Goal: Task Accomplishment & Management: Understand process/instructions

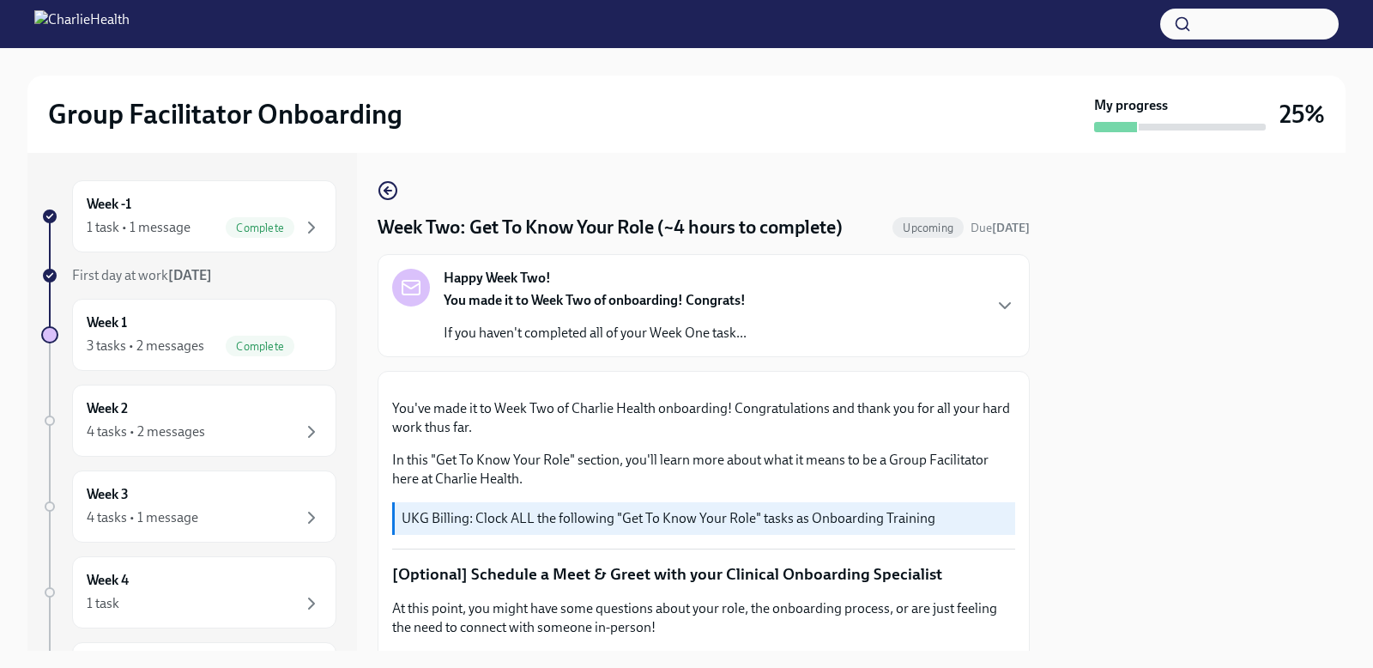
scroll to position [1599, 0]
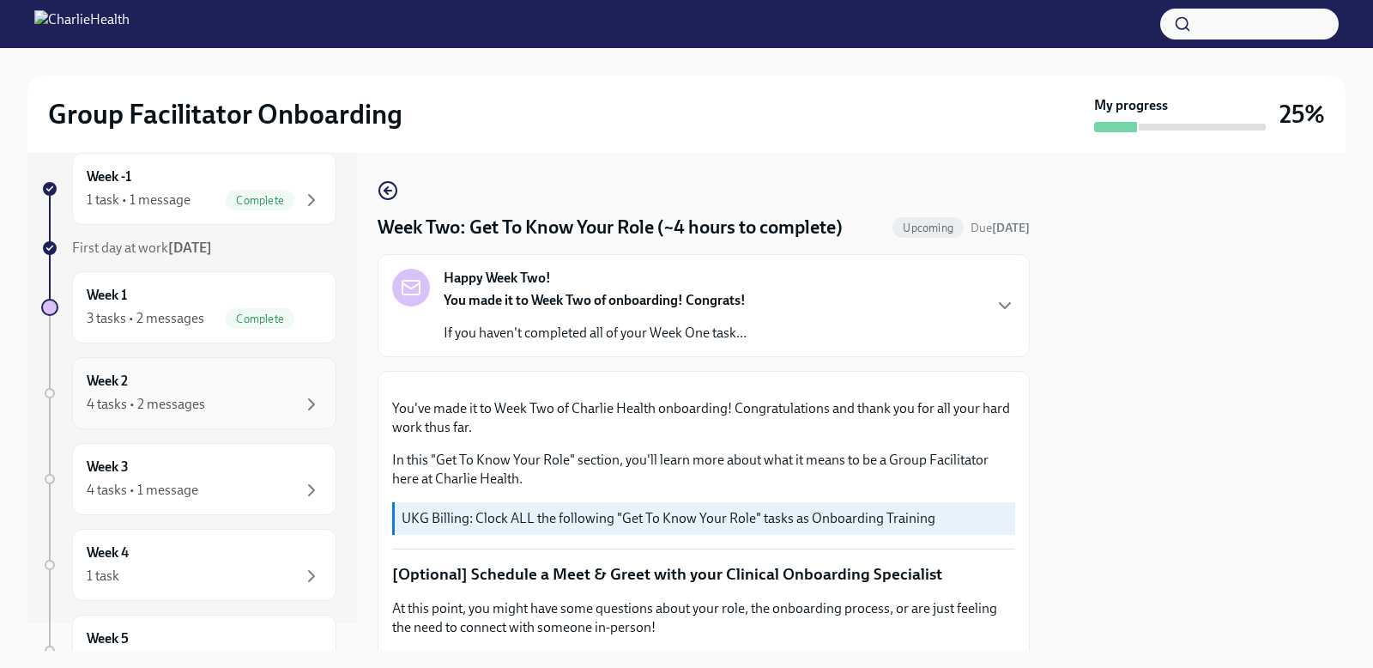
scroll to position [47, 0]
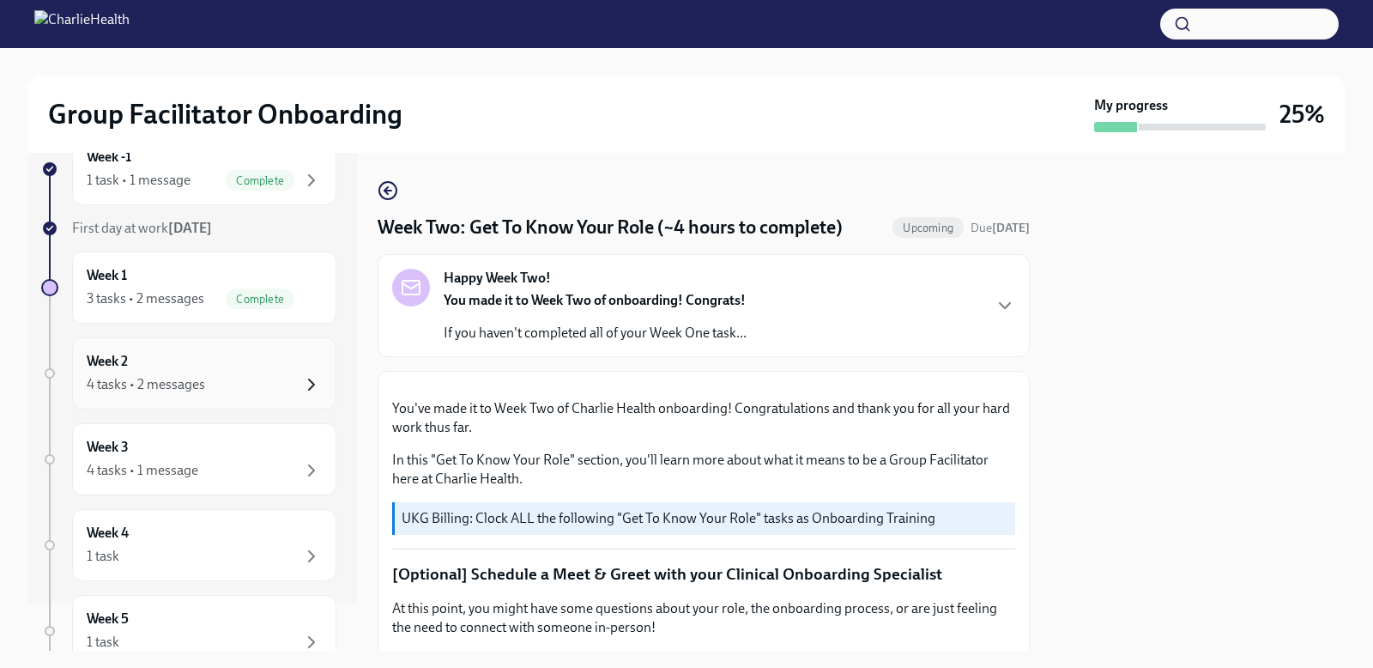
click at [301, 382] on icon "button" at bounding box center [311, 384] width 21 height 21
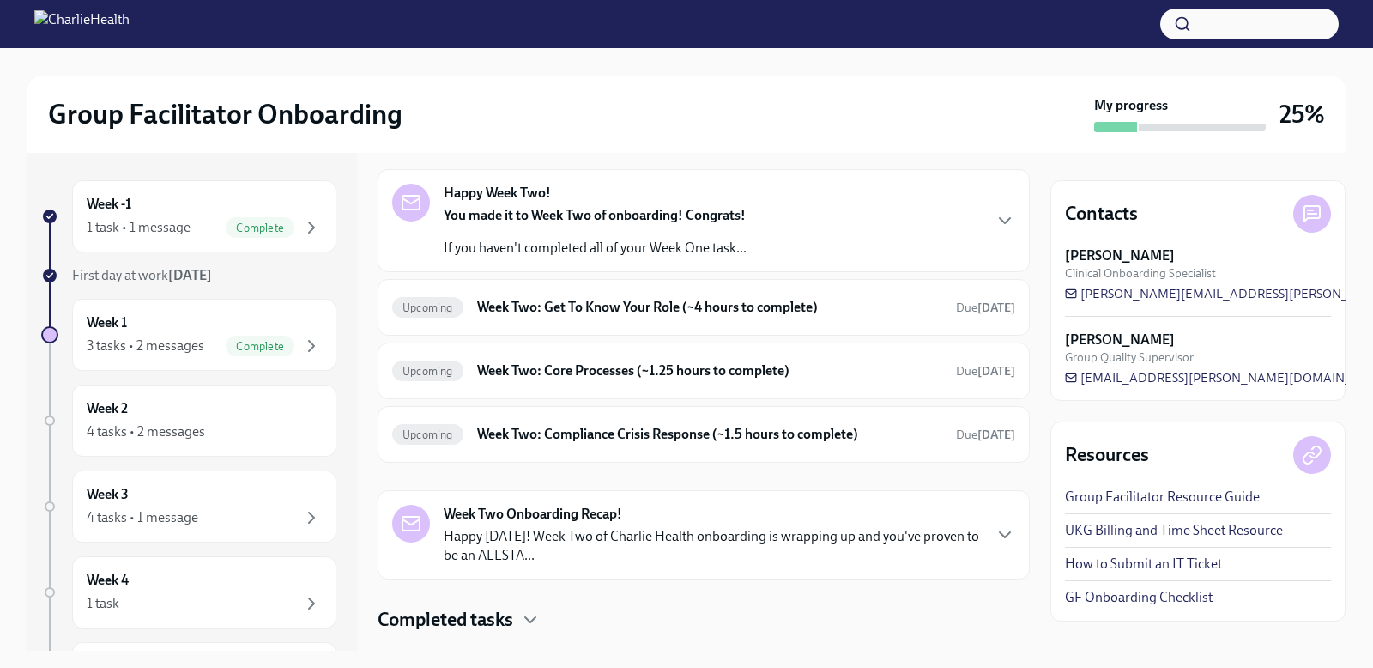
scroll to position [66, 0]
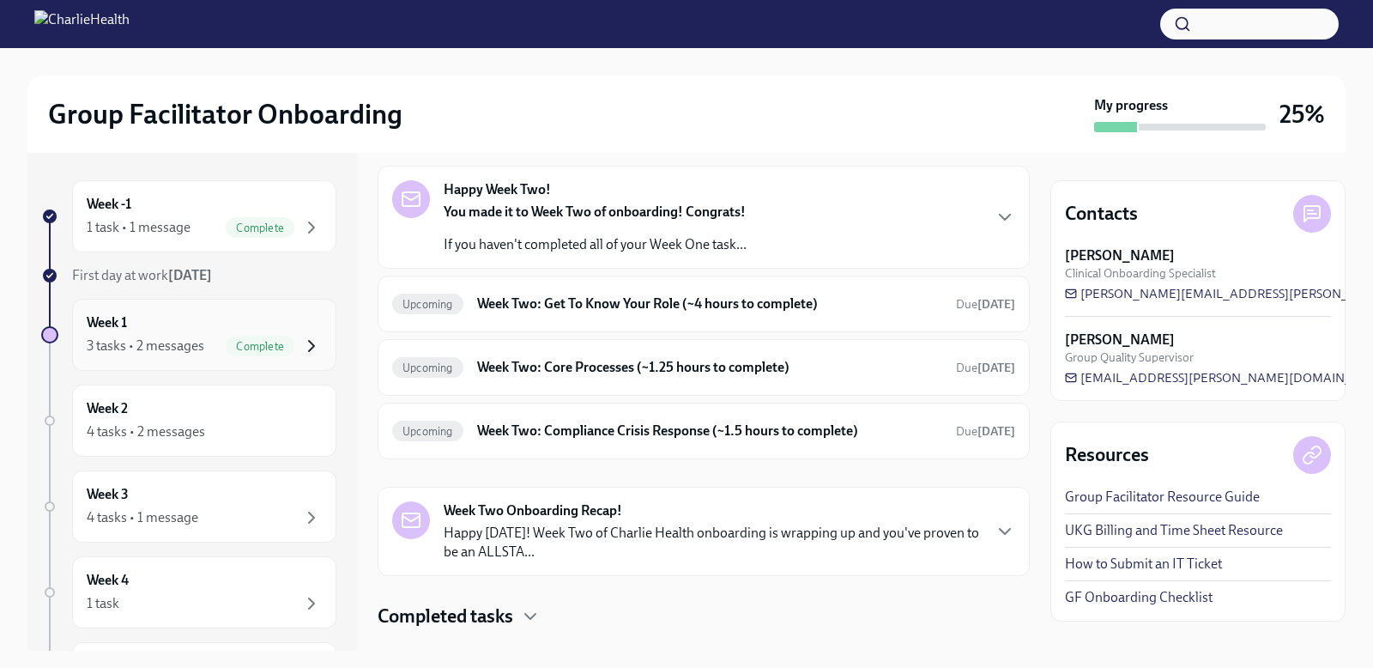
click at [305, 347] on icon "button" at bounding box center [311, 346] width 21 height 21
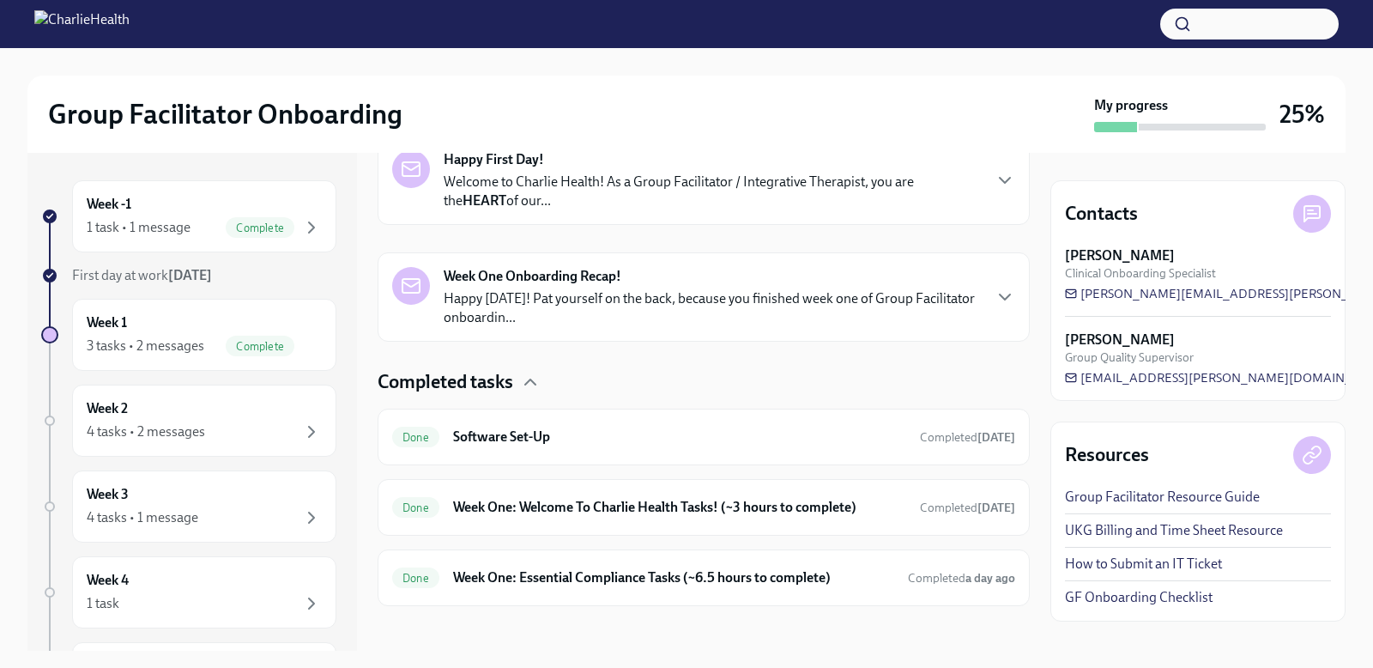
scroll to position [311, 0]
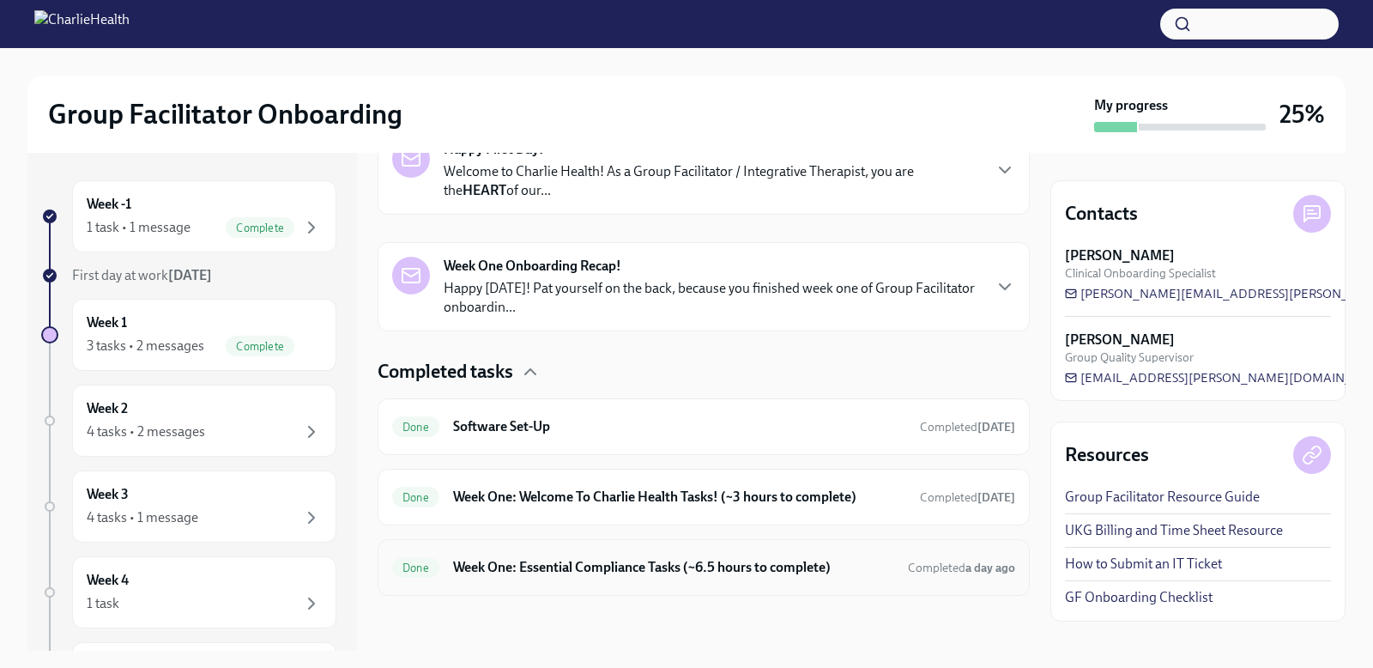
click at [634, 564] on h6 "Week One: Essential Compliance Tasks (~6.5 hours to complete)" at bounding box center [673, 567] width 441 height 19
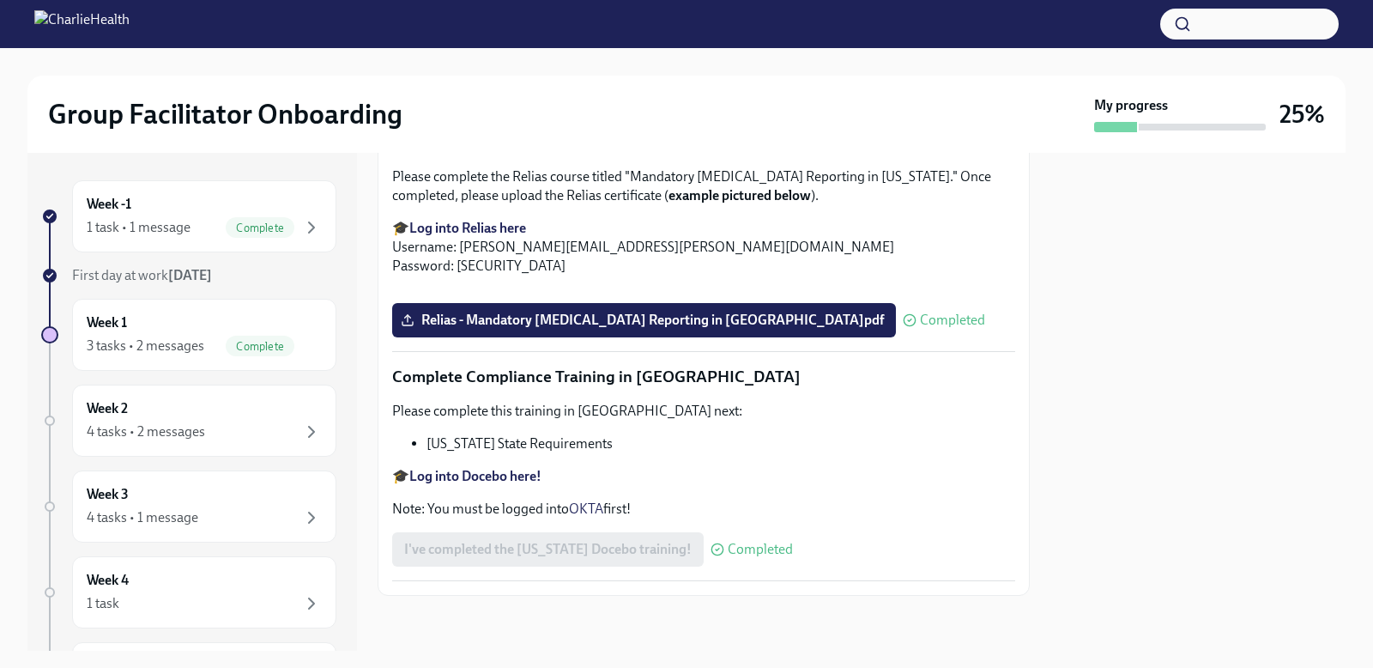
scroll to position [3730, 0]
click at [276, 433] on div "4 tasks • 2 messages" at bounding box center [204, 431] width 235 height 21
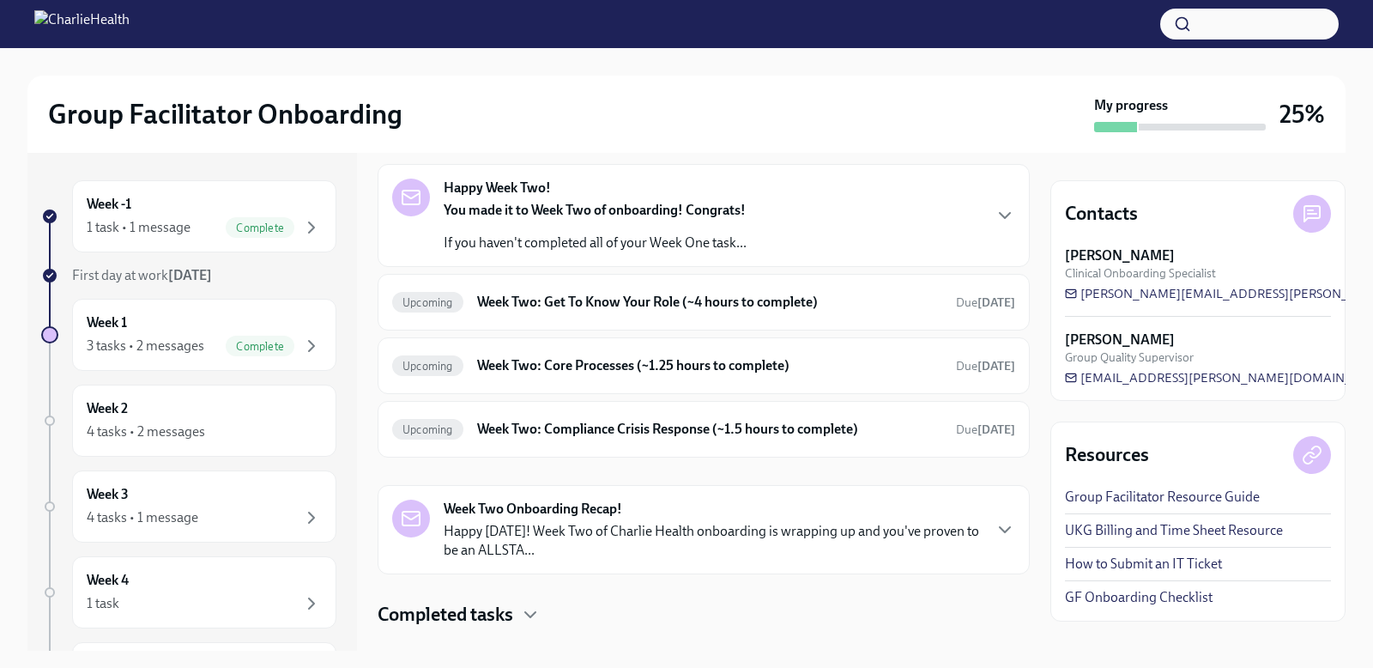
scroll to position [71, 0]
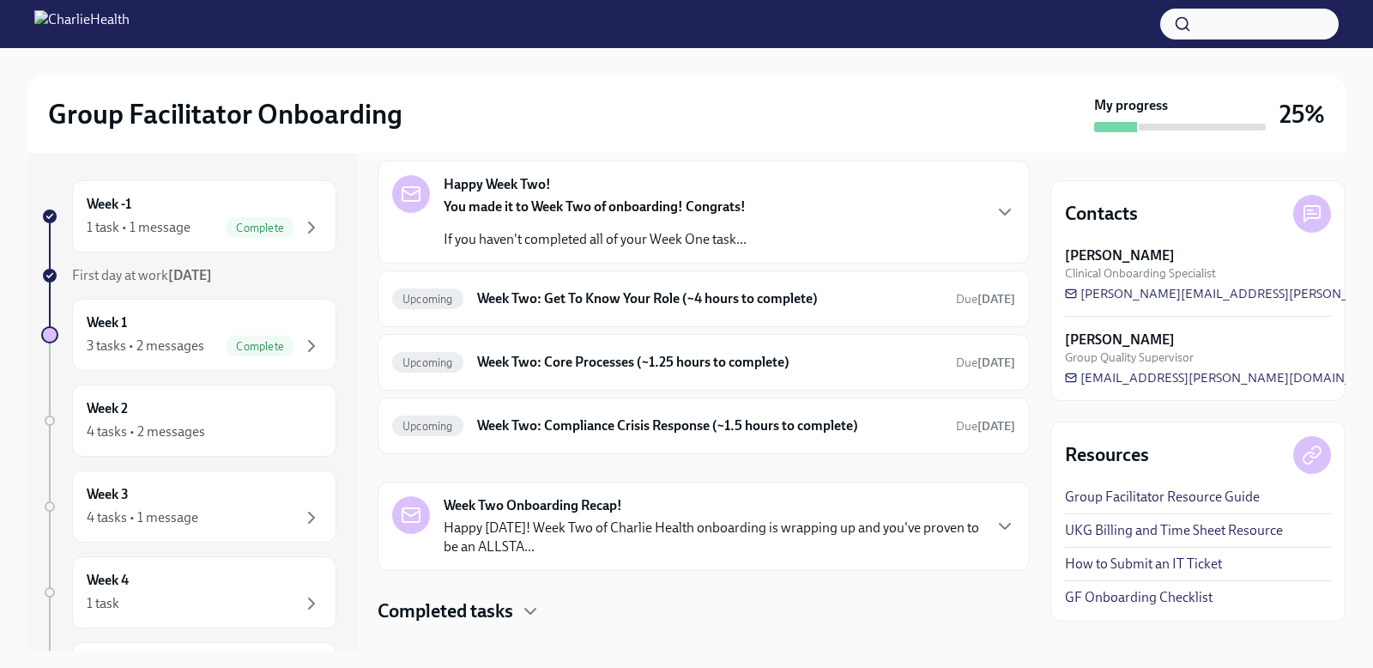
click at [979, 209] on div "Happy Week Two! You made it to Week Two of onboarding! Congrats! If you haven't…" at bounding box center [703, 212] width 623 height 74
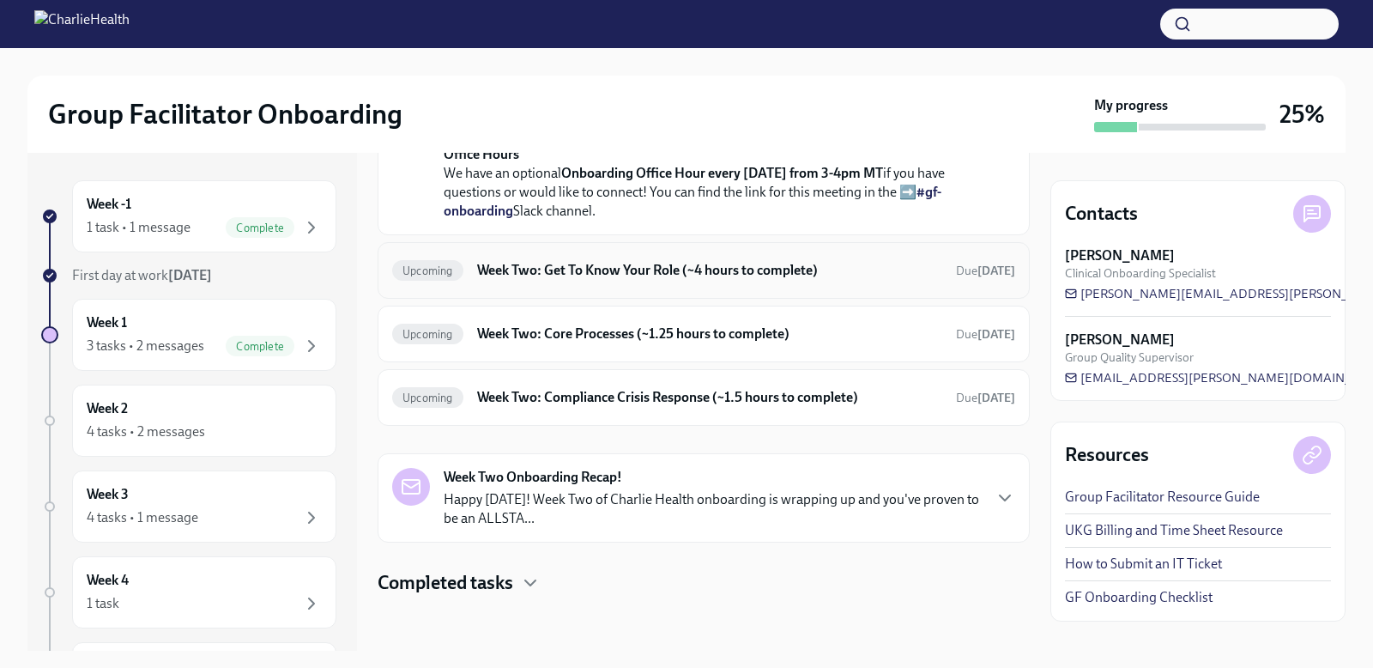
scroll to position [688, 0]
click at [534, 584] on icon "button" at bounding box center [530, 582] width 10 height 5
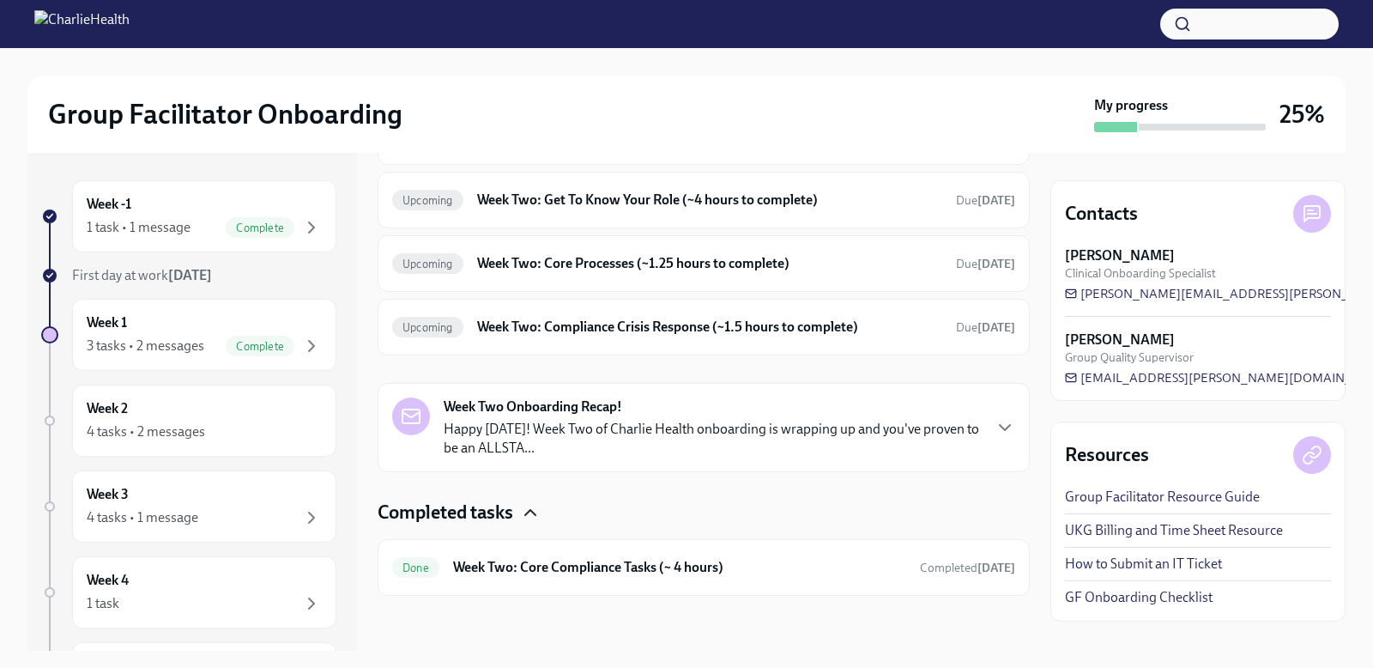
scroll to position [758, 0]
click at [657, 439] on p "Happy Friday! Week Two of Charlie Health onboarding is wrapping up and you've p…" at bounding box center [712, 439] width 537 height 38
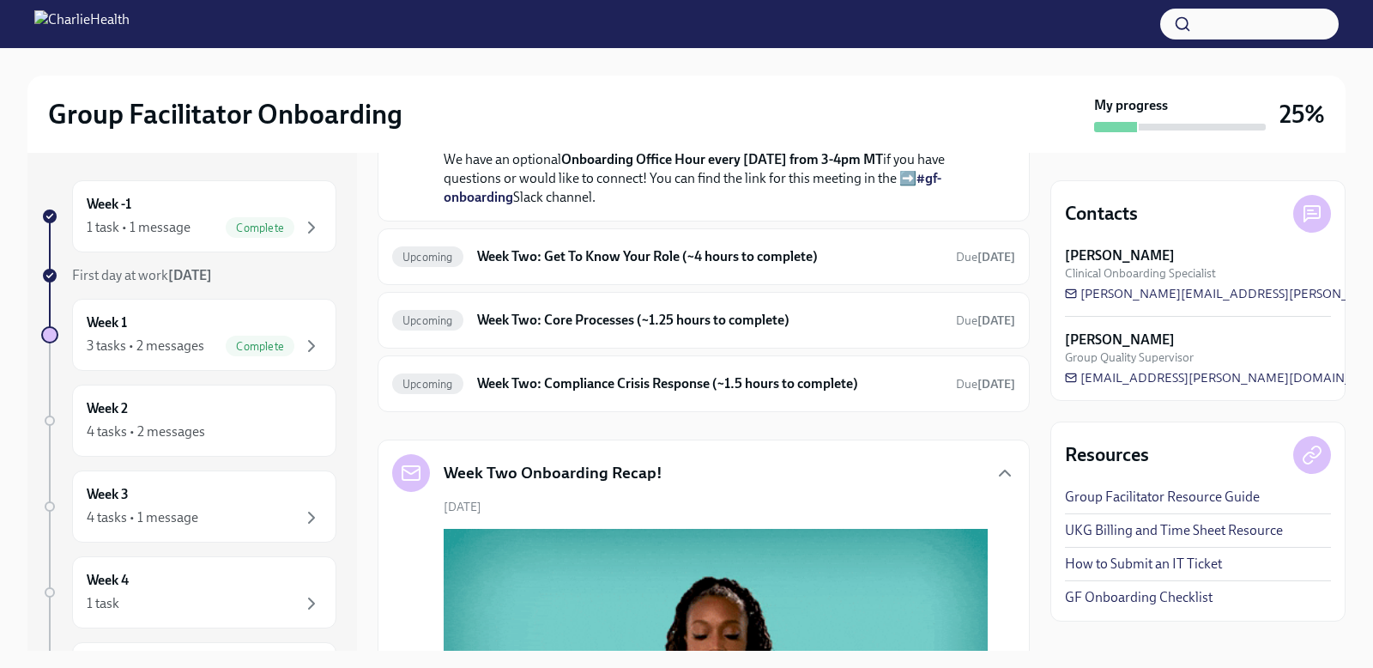
scroll to position [470, 0]
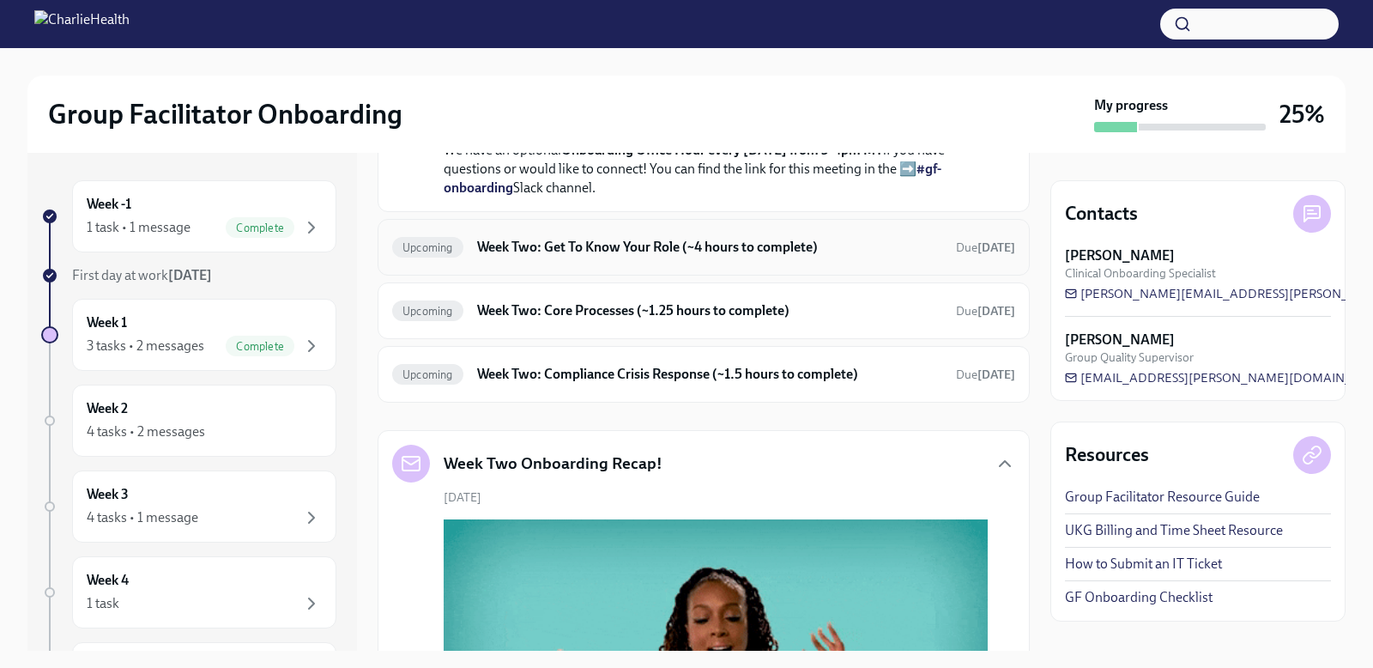
click at [635, 257] on h6 "Week Two: Get To Know Your Role (~4 hours to complete)" at bounding box center [709, 247] width 465 height 19
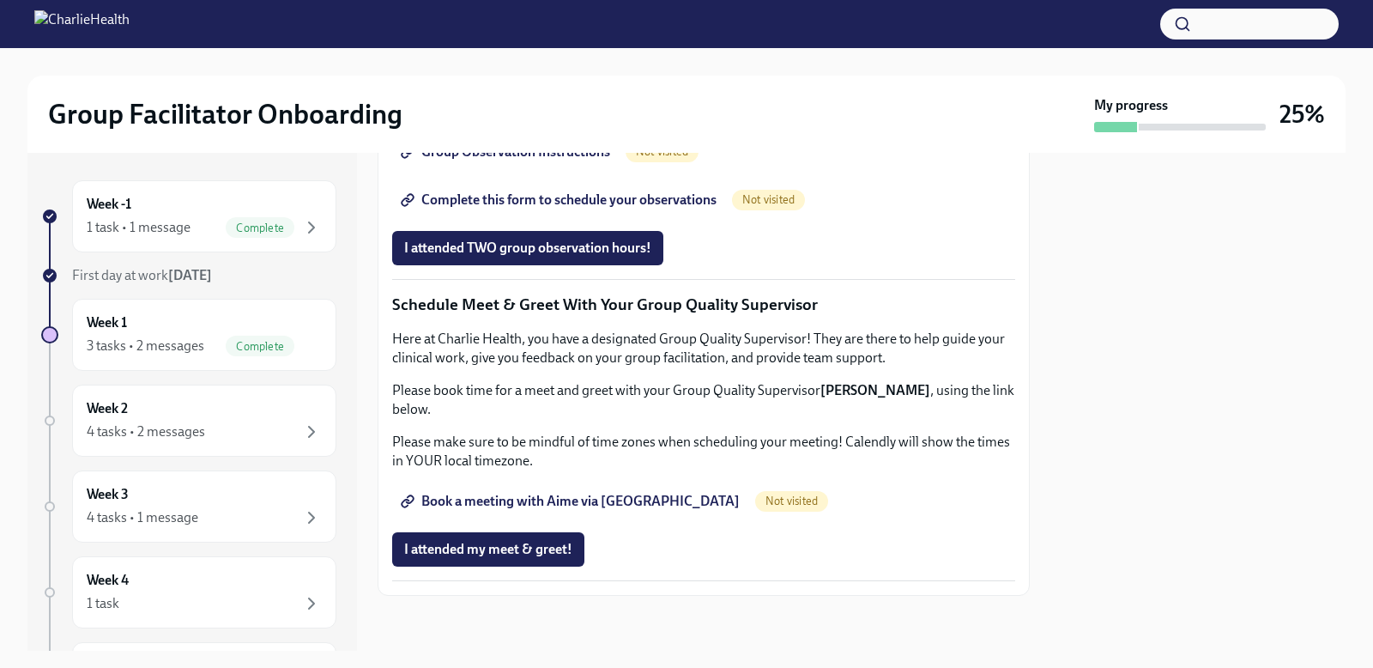
scroll to position [1599, 0]
click at [597, 502] on span "Book a meeting with Aime via [GEOGRAPHIC_DATA]" at bounding box center [572, 501] width 336 height 17
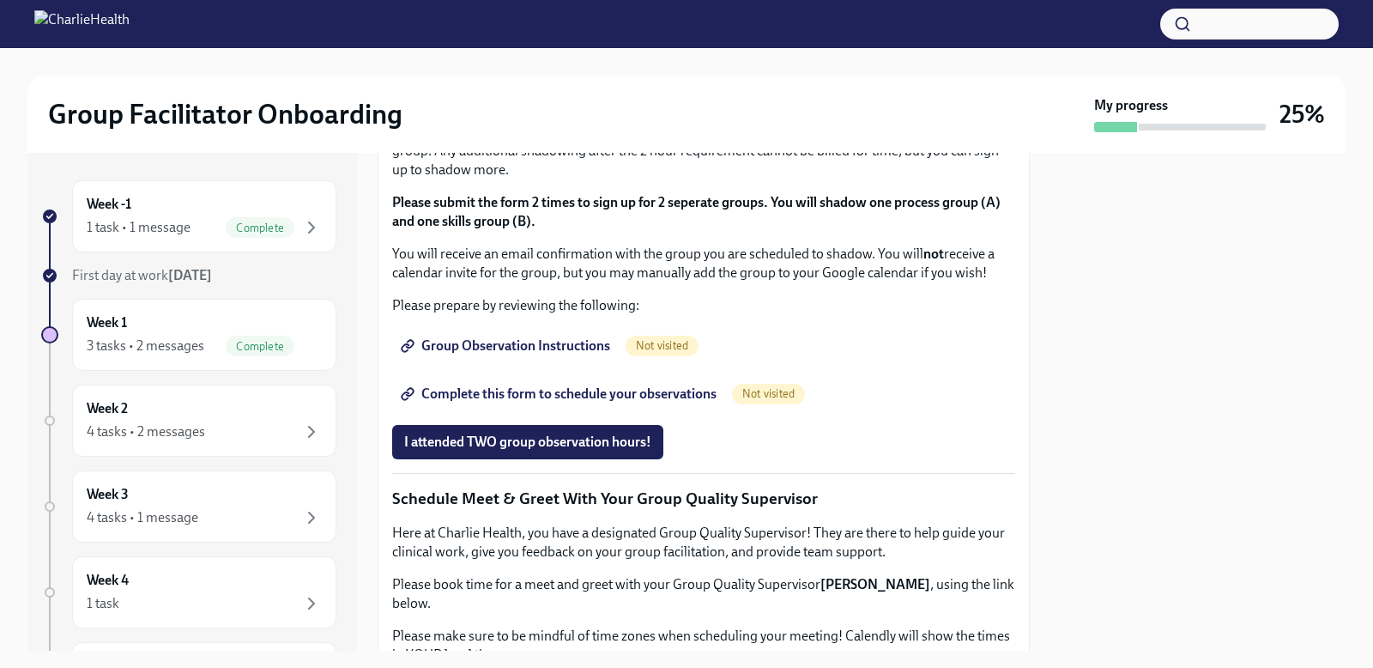
scroll to position [1331, 0]
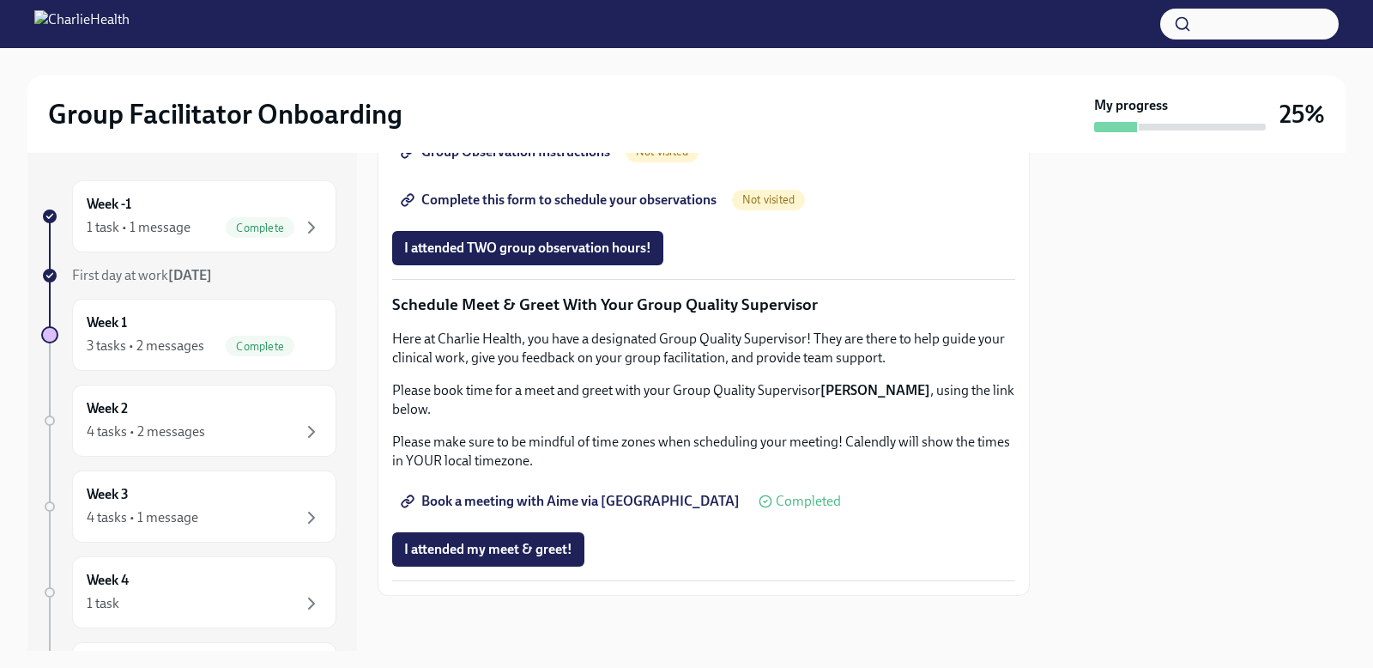
click at [526, 161] on span "Group Observation Instructions" at bounding box center [507, 151] width 206 height 17
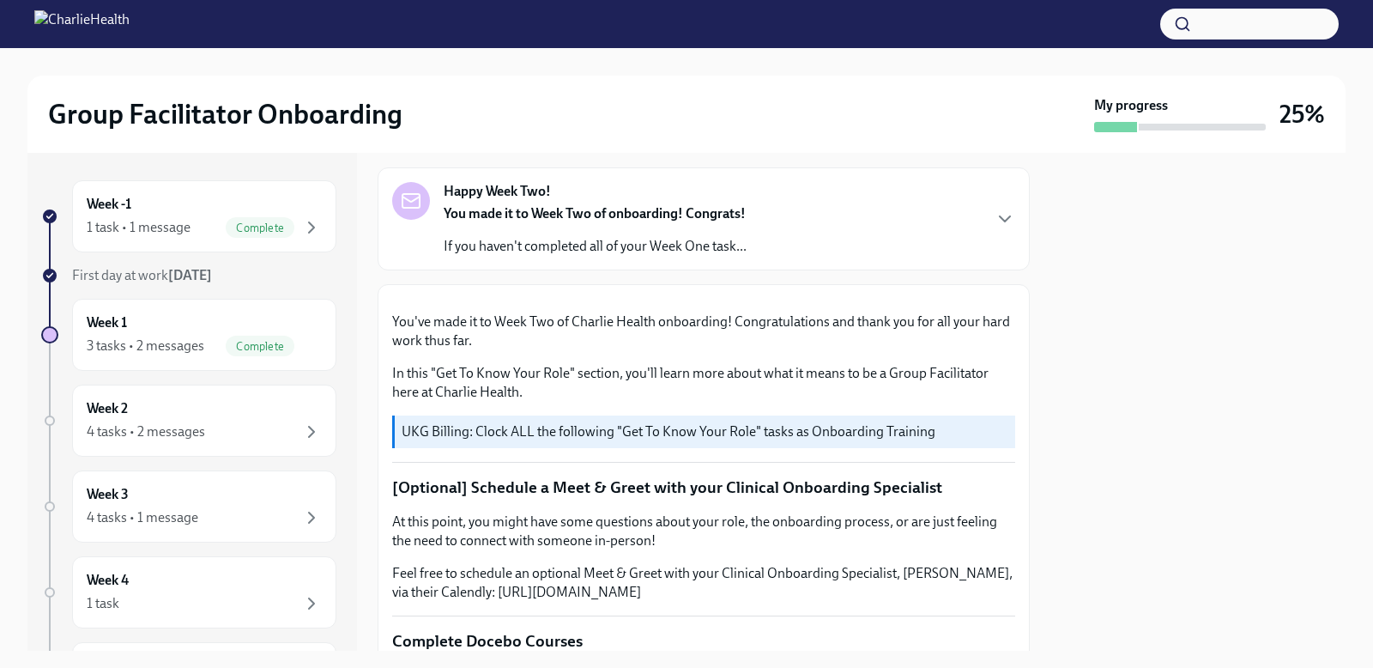
scroll to position [90, 0]
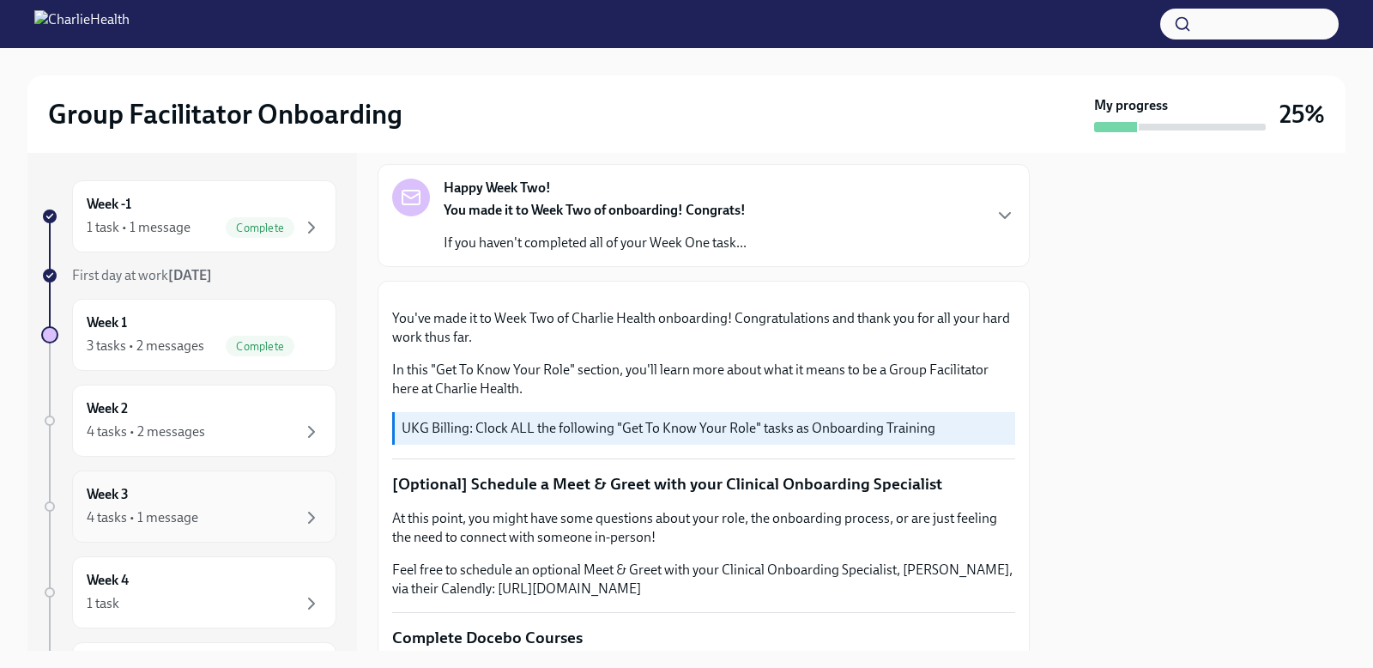
click at [278, 511] on div "4 tasks • 1 message" at bounding box center [204, 517] width 235 height 21
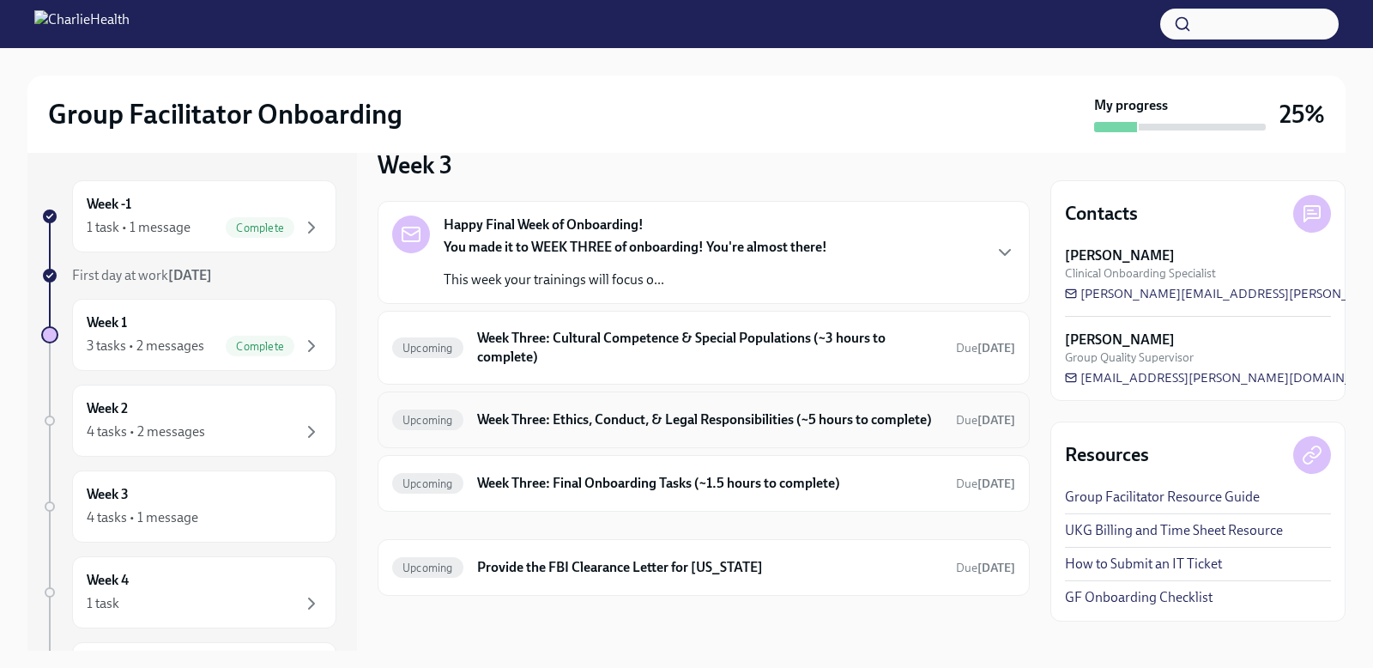
scroll to position [48, 0]
click at [218, 597] on div "1 task" at bounding box center [204, 603] width 235 height 21
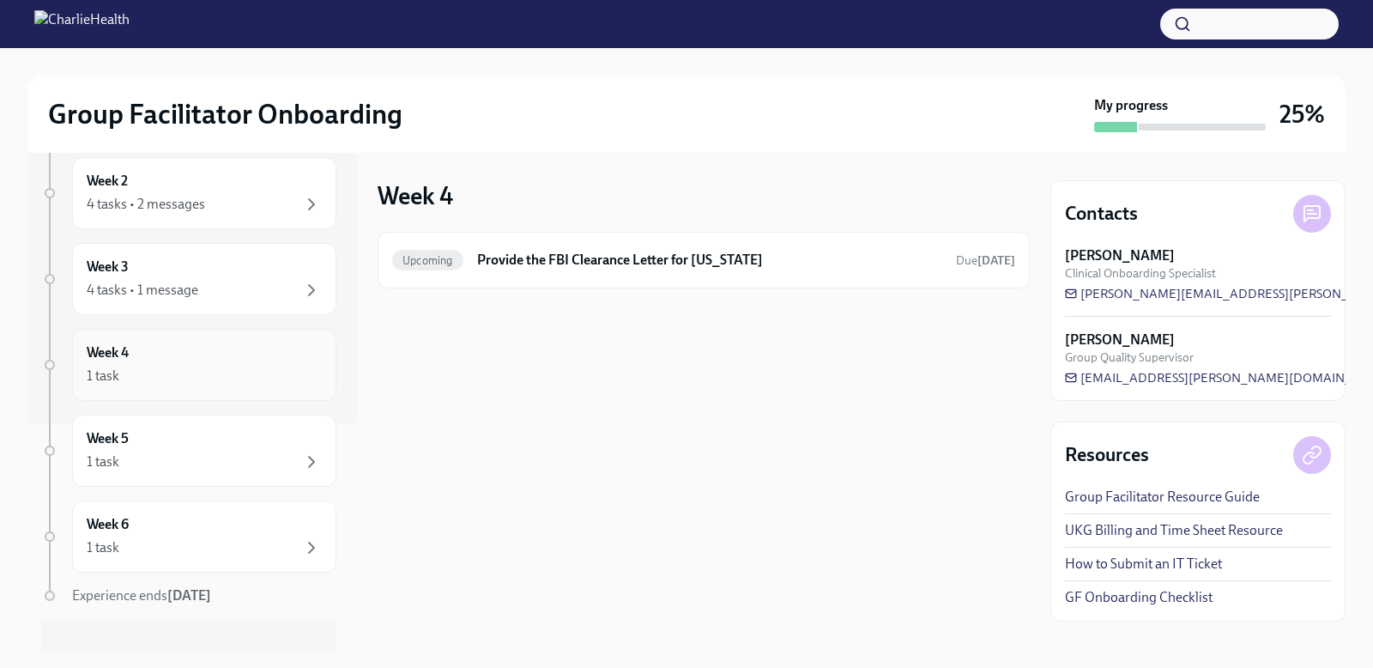
scroll to position [251, 0]
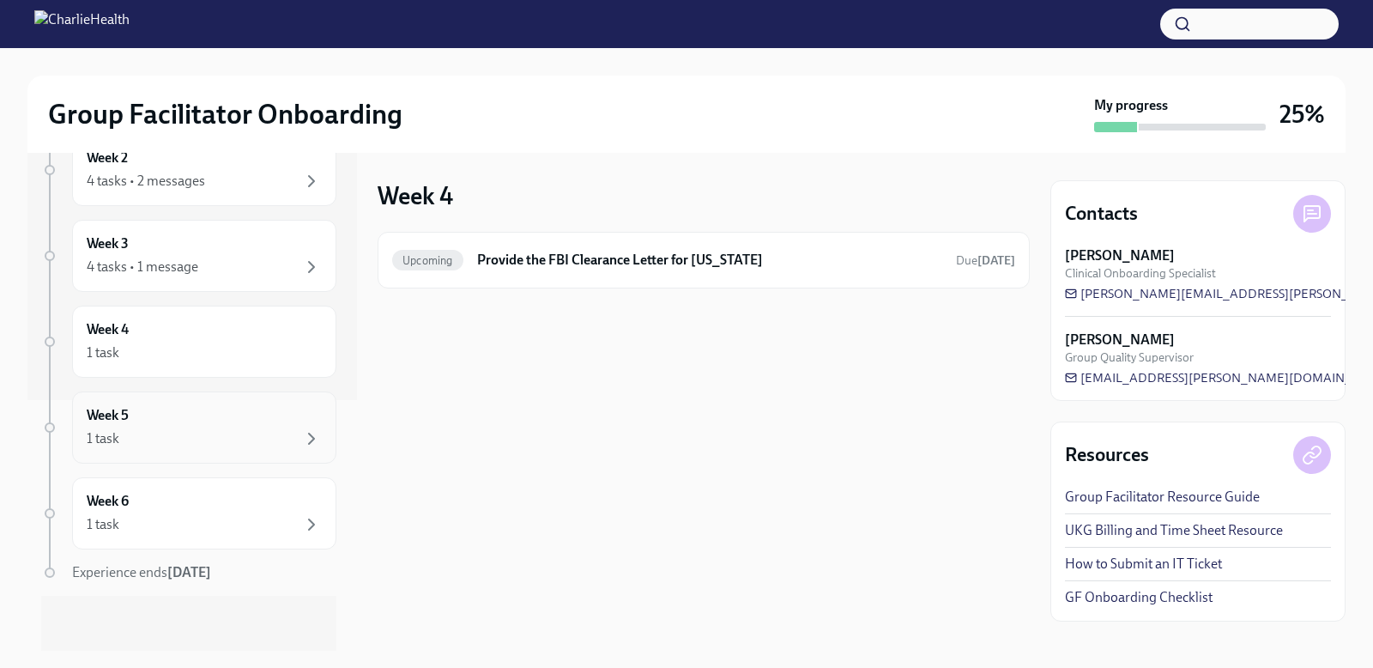
click at [255, 421] on div "Week 5 1 task" at bounding box center [204, 427] width 235 height 43
click at [244, 522] on div "1 task" at bounding box center [204, 524] width 235 height 21
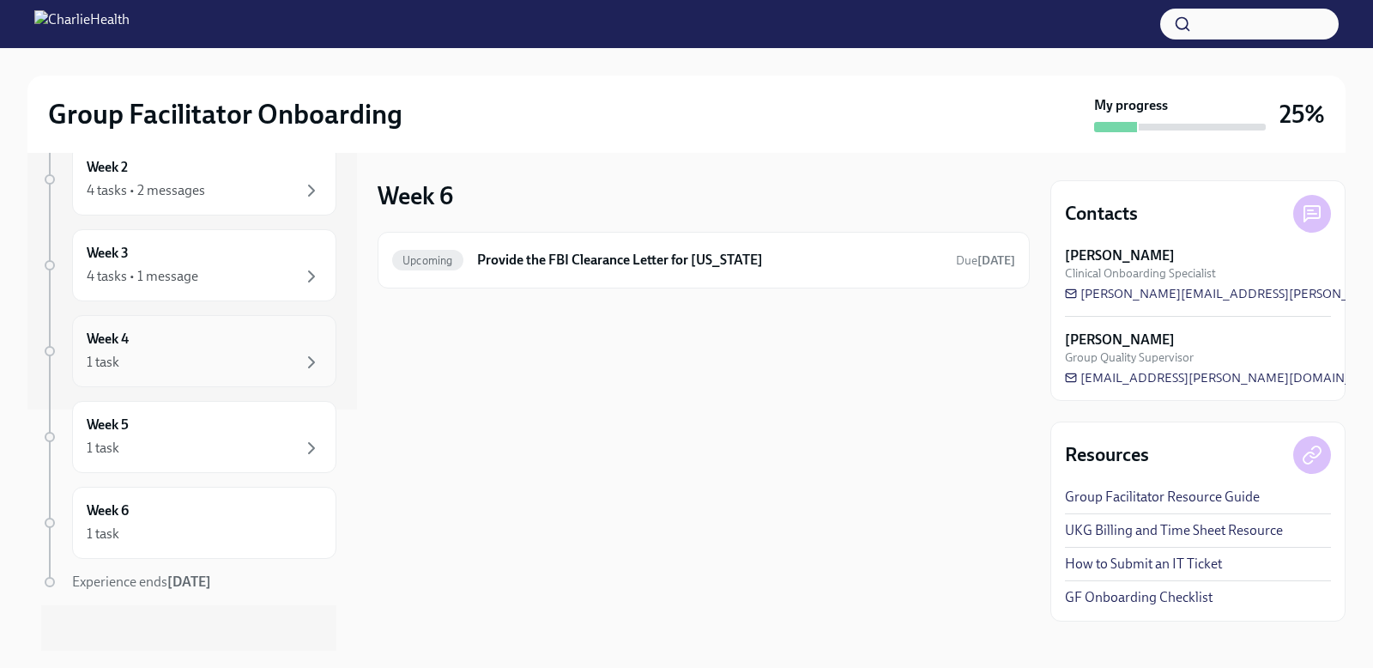
scroll to position [44, 0]
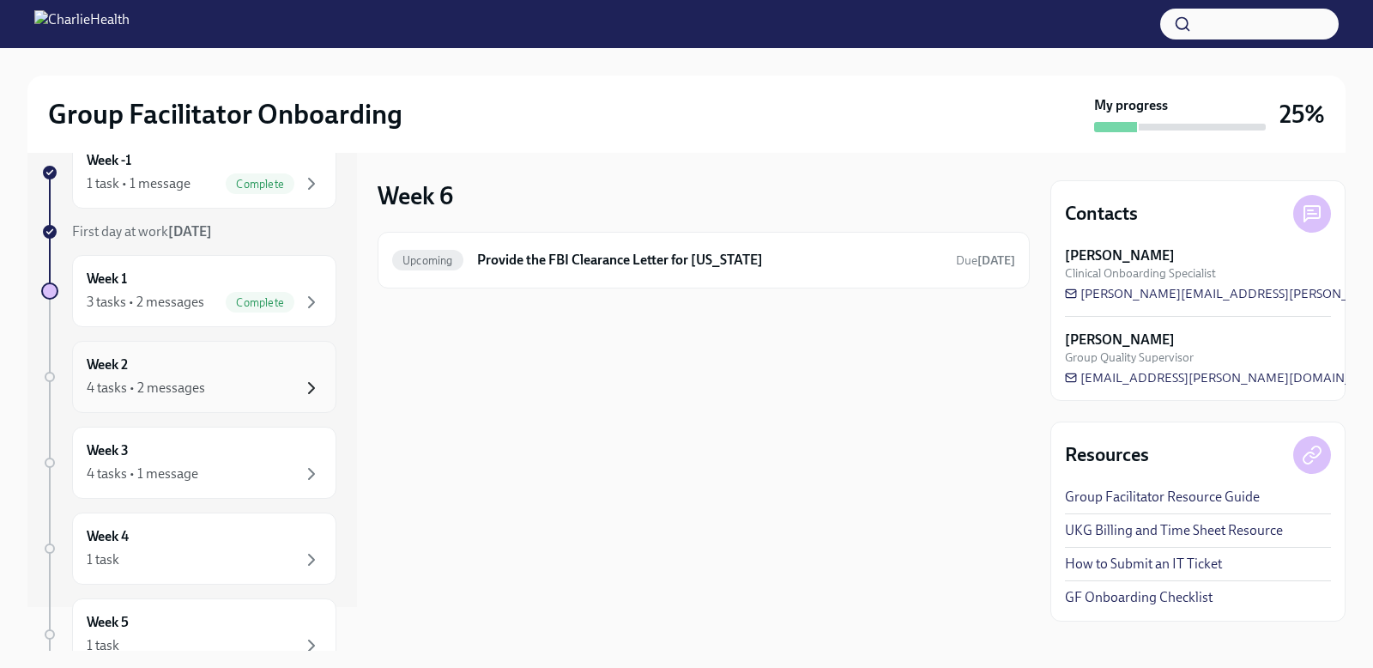
click at [301, 390] on icon "button" at bounding box center [311, 388] width 21 height 21
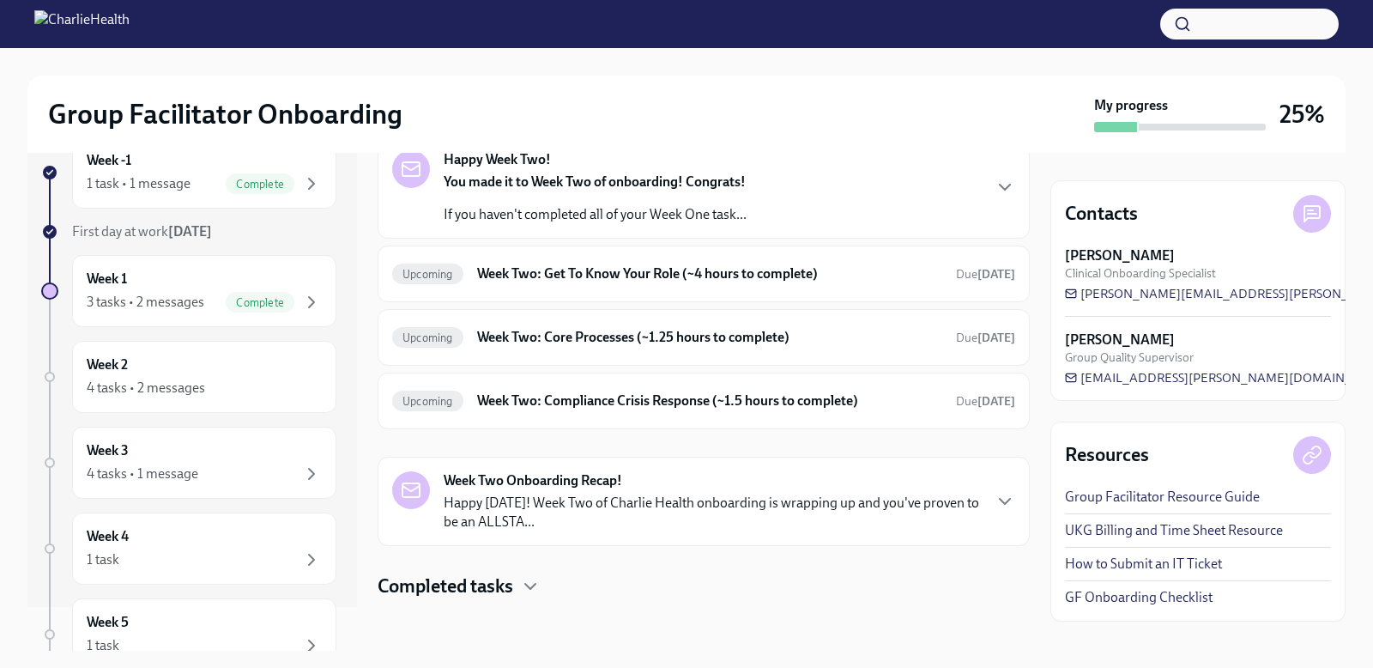
scroll to position [100, 0]
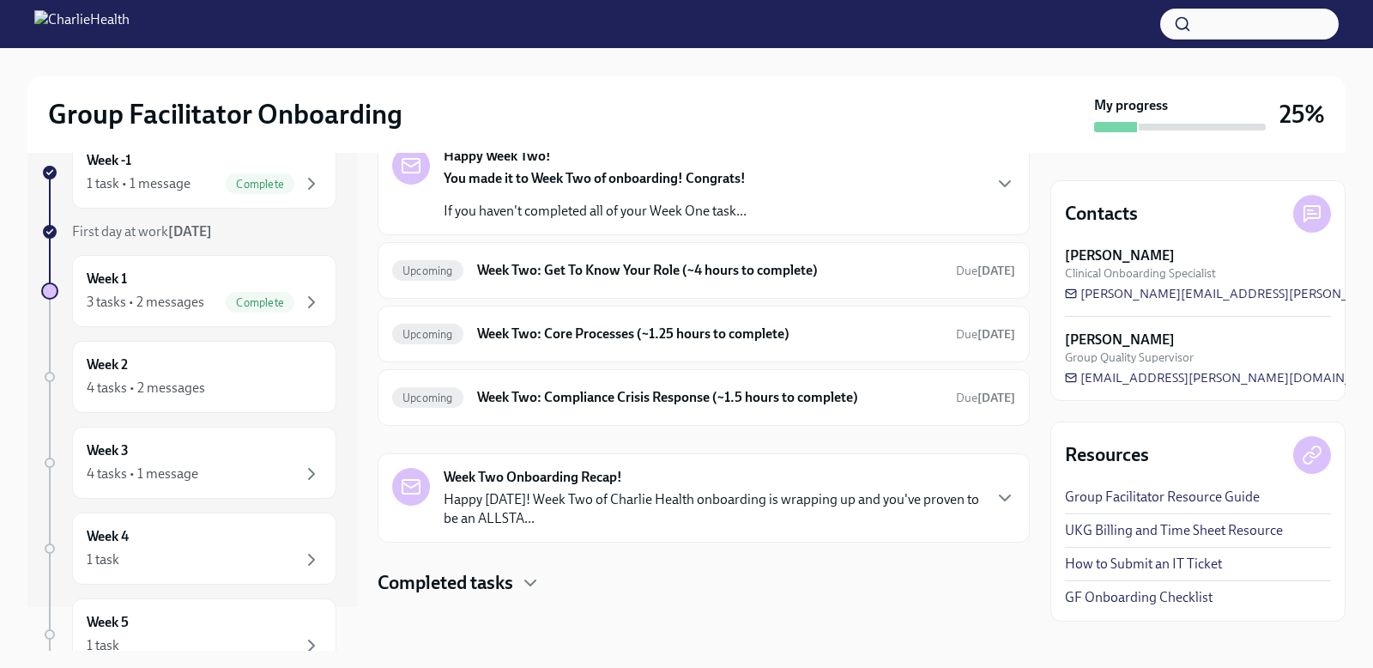
click at [515, 585] on div "Completed tasks" at bounding box center [704, 583] width 652 height 26
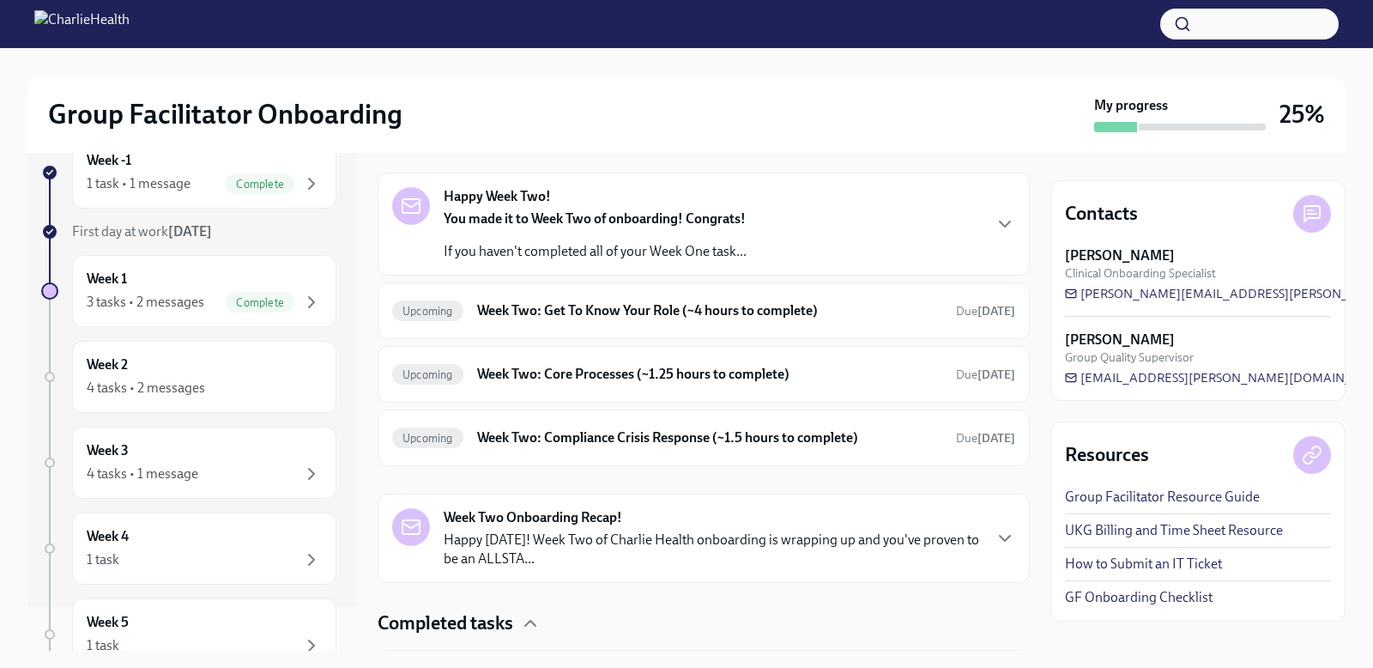
scroll to position [56, 0]
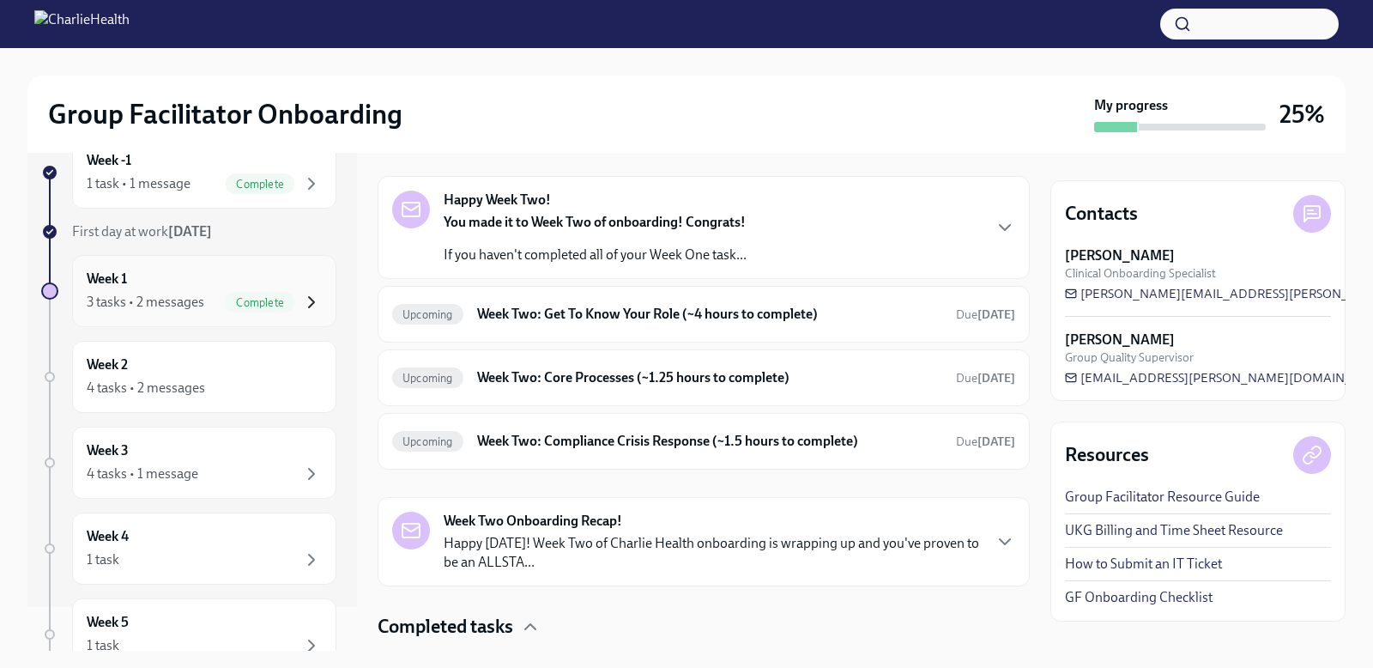
click at [301, 297] on icon "button" at bounding box center [311, 302] width 21 height 21
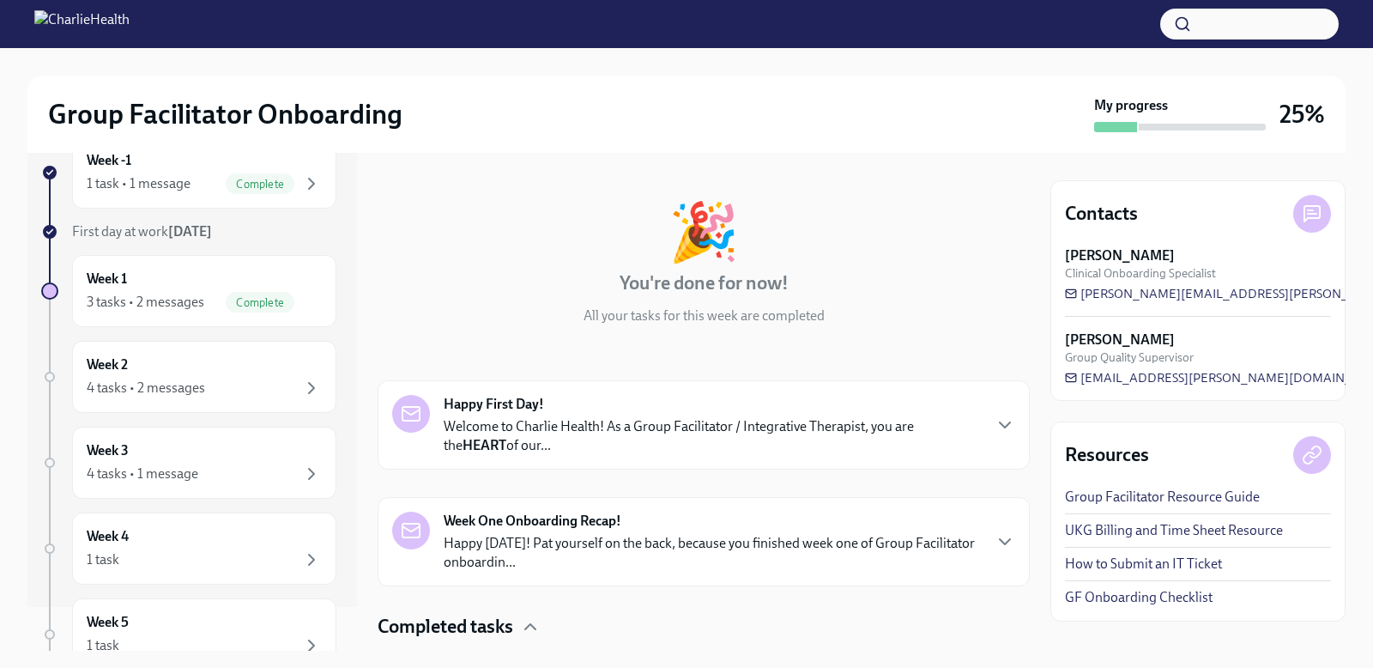
scroll to position [311, 0]
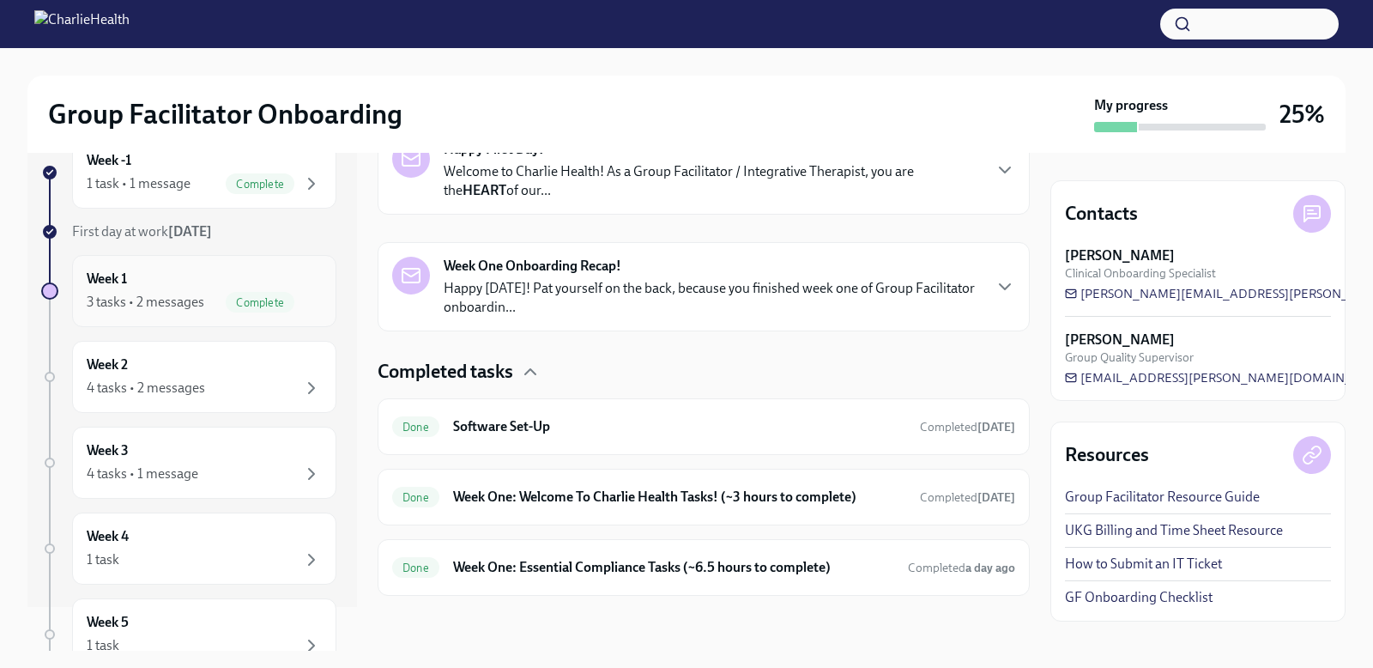
click at [161, 304] on div "3 tasks • 2 messages" at bounding box center [146, 302] width 118 height 19
click at [165, 375] on div "Week 2 4 tasks • 2 messages" at bounding box center [204, 376] width 235 height 43
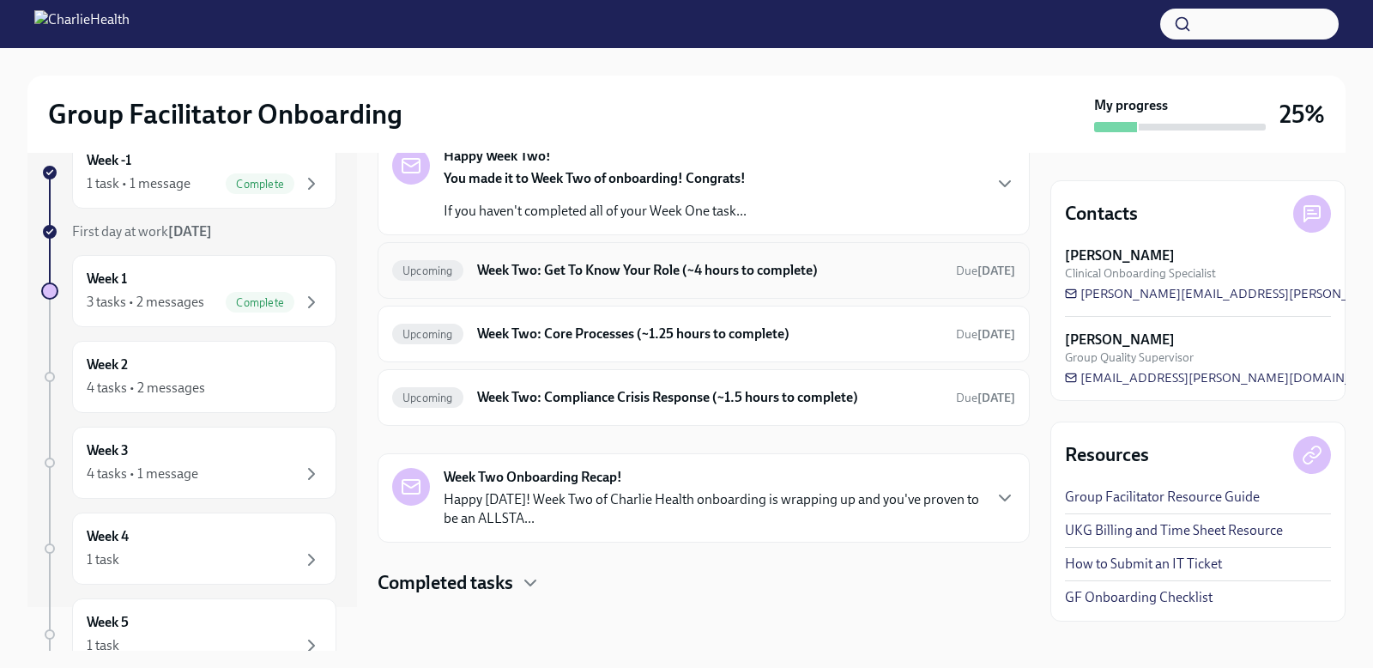
click at [596, 270] on h6 "Week Two: Get To Know Your Role (~4 hours to complete)" at bounding box center [709, 270] width 465 height 19
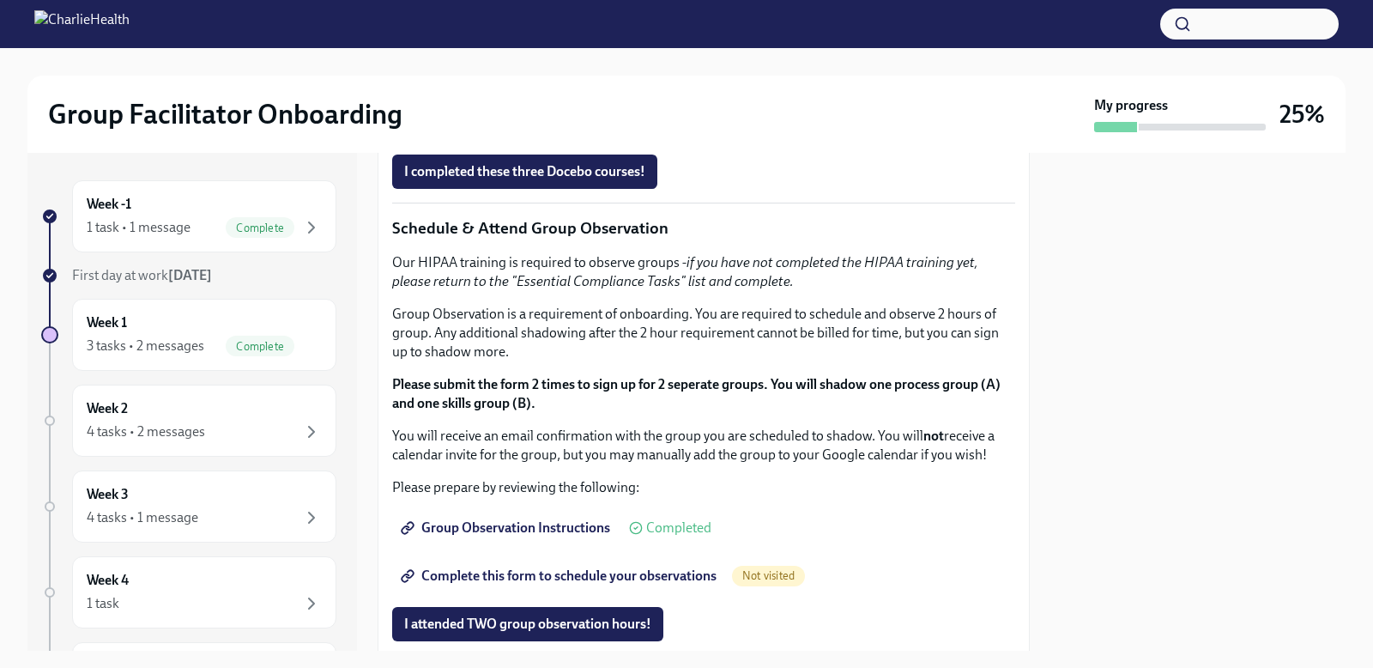
scroll to position [770, 0]
